Goal: Find specific page/section: Find specific page/section

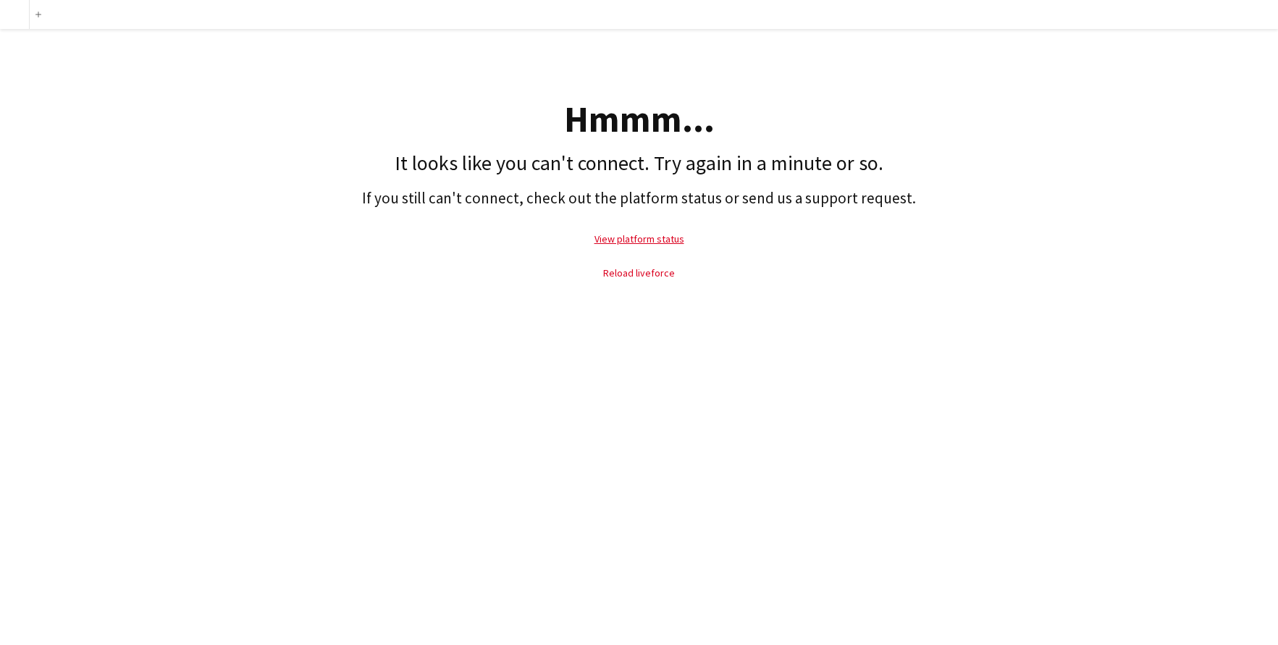
drag, startPoint x: 0, startPoint y: 0, endPoint x: 649, endPoint y: 270, distance: 702.7
click at [649, 270] on link "Reload liveforce" at bounding box center [639, 272] width 72 height 13
